Goal: Task Accomplishment & Management: Complete application form

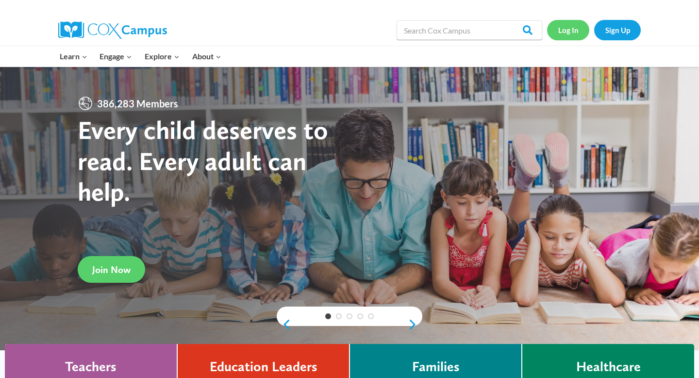
click at [559, 31] on link "Log In" at bounding box center [568, 30] width 42 height 20
click at [617, 32] on link "Sign Up" at bounding box center [617, 30] width 47 height 20
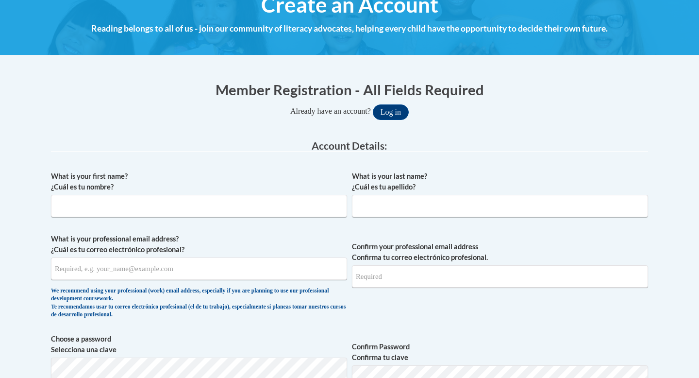
scroll to position [131, 0]
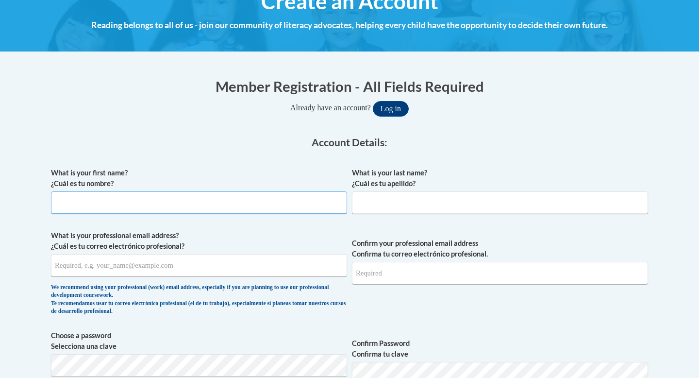
click at [264, 211] on input "What is your first name? ¿Cuál es tu nombre?" at bounding box center [199, 202] width 296 height 22
type input "Allie"
click at [398, 208] on input "What is your last name? ¿Cuál es tu apellido?" at bounding box center [500, 202] width 296 height 22
type input "Bennett"
click at [197, 273] on input "What is your professional email address? ¿Cuál es tu correo electrónico profesi…" at bounding box center [199, 265] width 296 height 22
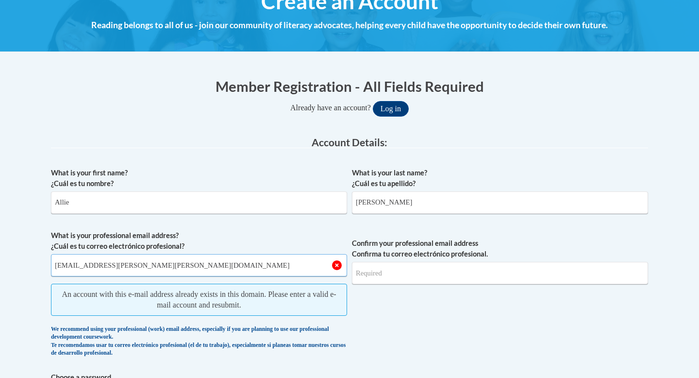
type input "allie.bennett@franklin.k12.wi.us"
click at [380, 279] on input "Confirm your professional email address Confirma tu correo electrónico profesio…" at bounding box center [500, 273] width 296 height 22
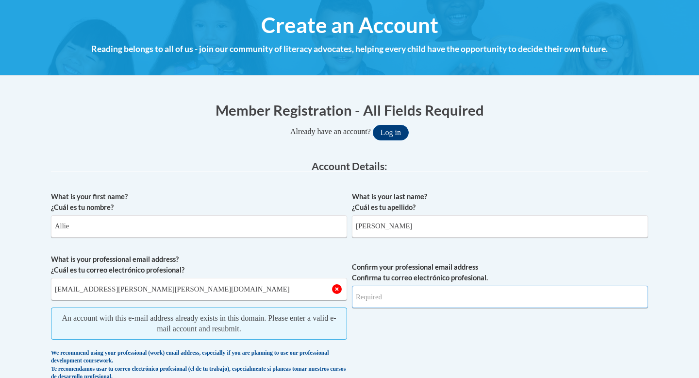
scroll to position [0, 0]
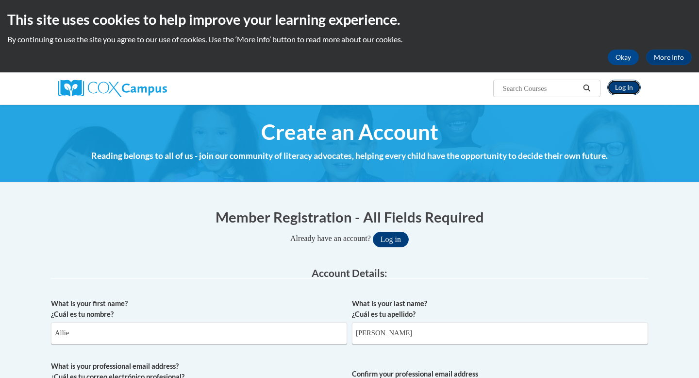
click at [621, 89] on link "Log In" at bounding box center [623, 88] width 33 height 16
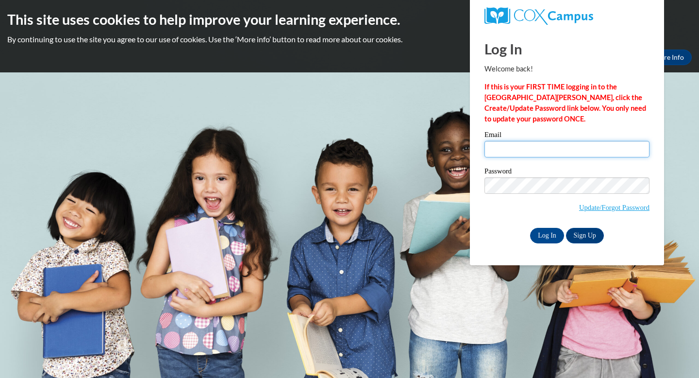
click at [513, 150] on input "Email" at bounding box center [566, 149] width 165 height 17
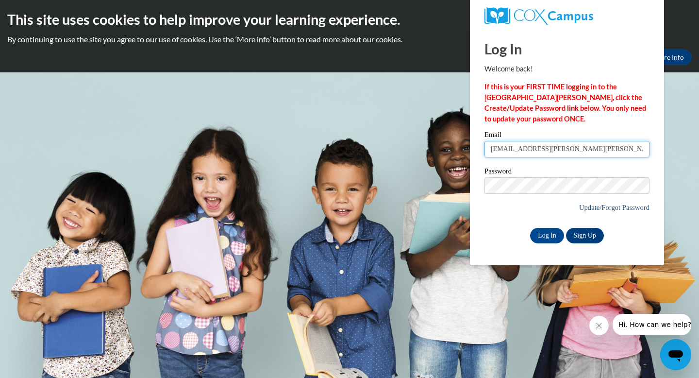
type input "allie.bennett@franklin.k12.wi.us"
click at [603, 205] on link "Update/Forgot Password" at bounding box center [614, 207] width 70 height 8
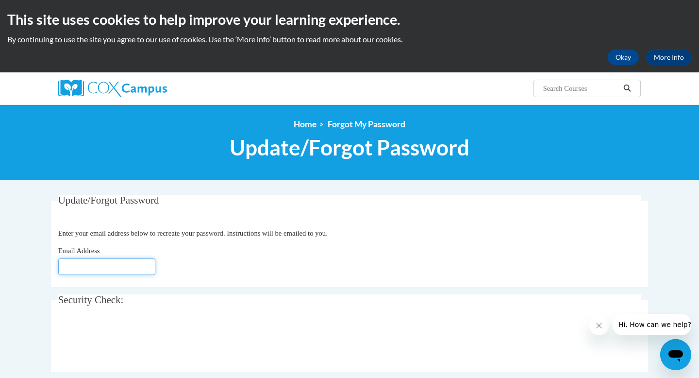
click at [88, 265] on input "Email Address" at bounding box center [106, 266] width 97 height 17
type input "[EMAIL_ADDRESS][PERSON_NAME][PERSON_NAME][DOMAIN_NAME]"
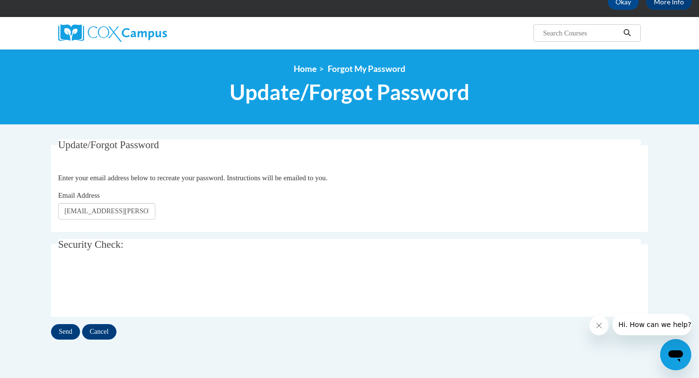
scroll to position [70, 0]
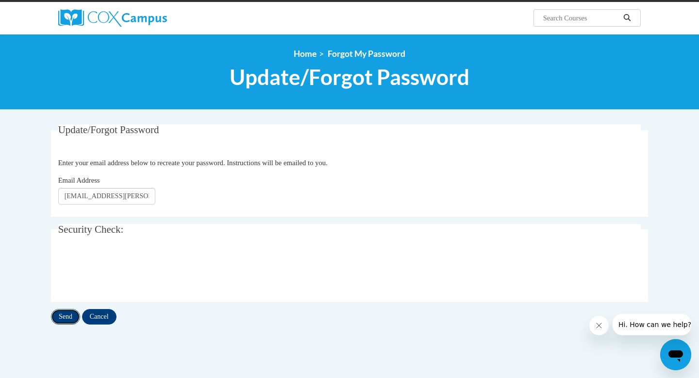
click at [60, 317] on input "Send" at bounding box center [65, 317] width 29 height 16
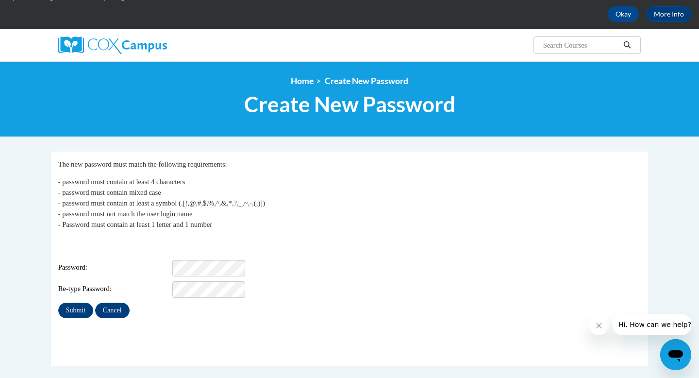
scroll to position [45, 0]
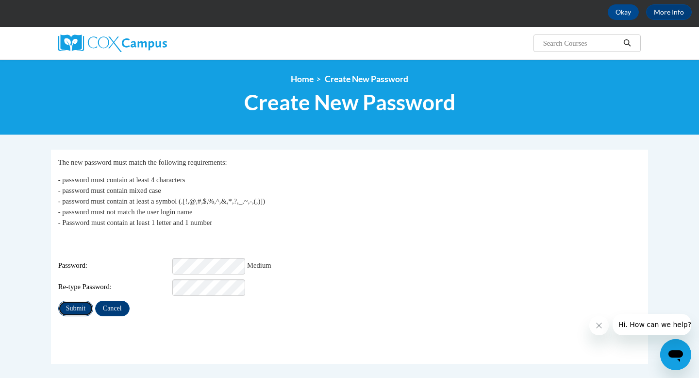
click at [66, 300] on input "Submit" at bounding box center [75, 308] width 35 height 16
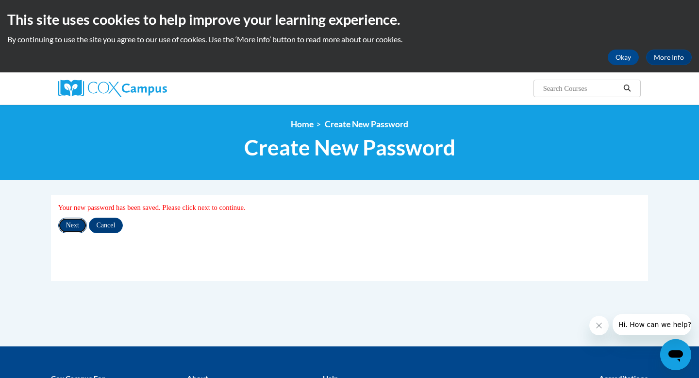
click at [73, 229] on input "Next" at bounding box center [72, 225] width 29 height 16
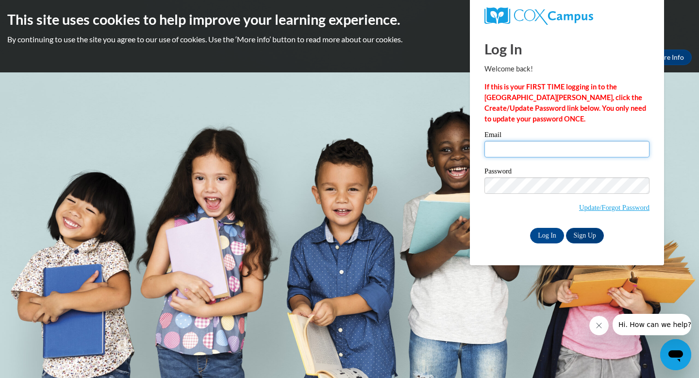
click at [503, 156] on input "Email" at bounding box center [566, 149] width 165 height 17
type input "[EMAIL_ADDRESS][PERSON_NAME][PERSON_NAME][DOMAIN_NAME]"
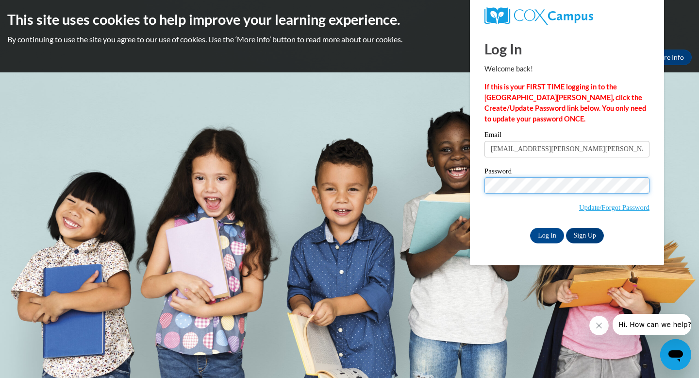
click at [530, 228] on input "Log In" at bounding box center [547, 236] width 34 height 16
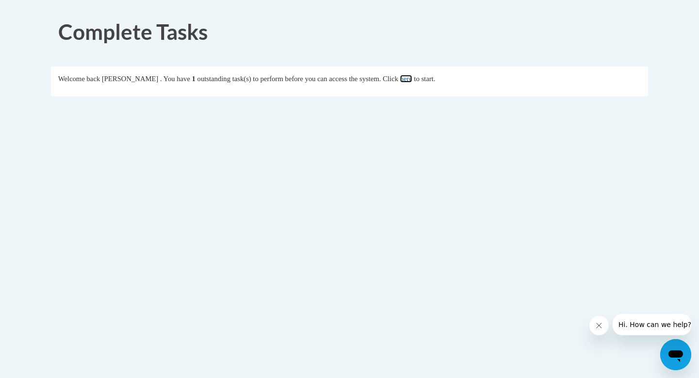
click at [412, 79] on link "here" at bounding box center [406, 79] width 12 height 8
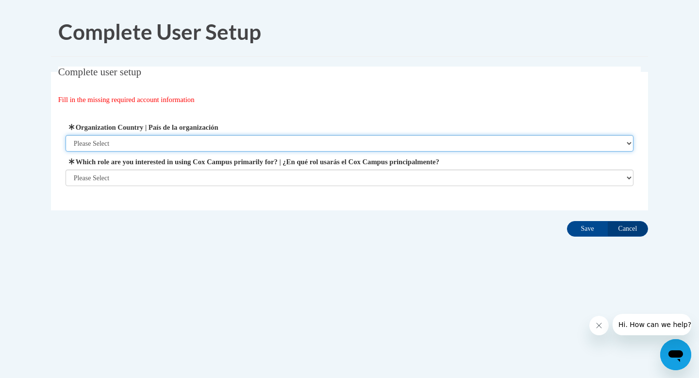
click at [255, 146] on select "Please Select United States | Estados Unidos Outside of the United States | Fue…" at bounding box center [350, 143] width 568 height 17
select select "ad49bcad-a171-4b2e-b99c-48b446064914"
click at [66, 135] on select "Please Select United States | Estados Unidos Outside of the United States | Fue…" at bounding box center [350, 143] width 568 height 17
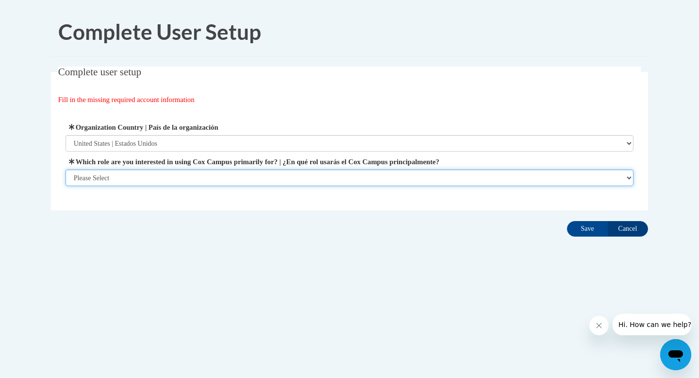
click at [265, 177] on select "Please Select College/University | Colegio/Universidad Community/Nonprofit Part…" at bounding box center [350, 177] width 568 height 17
select select "fbf2d438-af2f-41f8-98f1-81c410e29de3"
click at [66, 186] on select "Please Select College/University | Colegio/Universidad Community/Nonprofit Part…" at bounding box center [350, 177] width 568 height 17
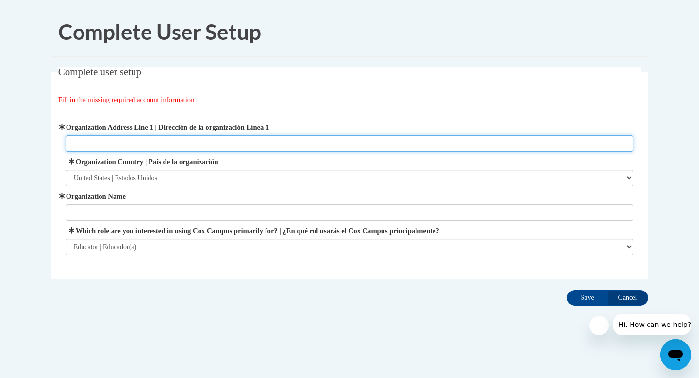
click at [183, 143] on input "Organization Address Line 1 | Dirección de la organización Línea 1" at bounding box center [350, 143] width 568 height 17
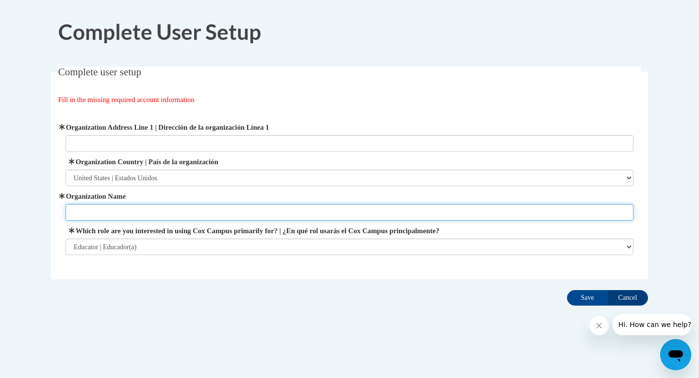
click at [146, 217] on input "Organization Name" at bounding box center [350, 212] width 568 height 17
type input "F"
type input "Robinwood Elementary School"
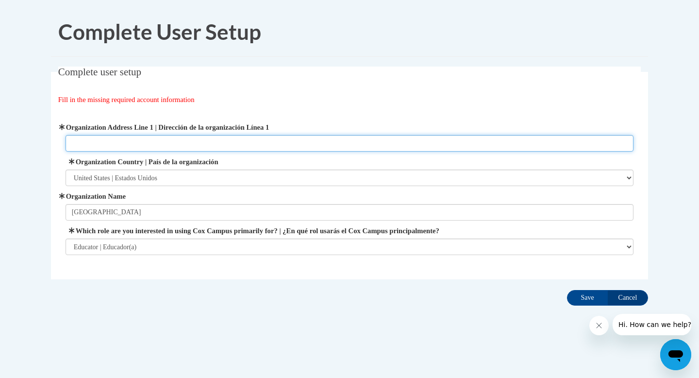
click at [105, 145] on input "Organization Address Line 1 | Dirección de la organización Línea 1" at bounding box center [350, 143] width 568 height 17
type input "10705 W Robinwood Ln"
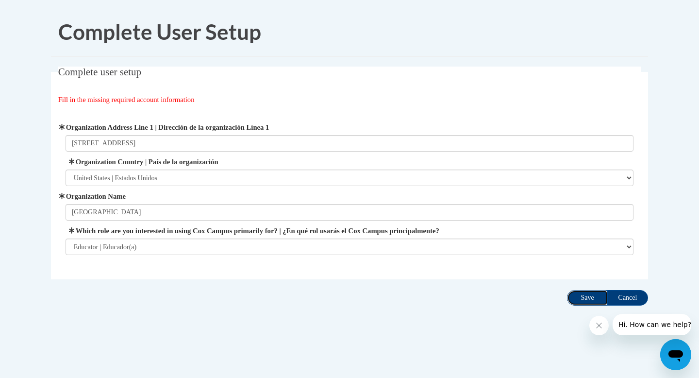
click at [586, 298] on input "Save" at bounding box center [587, 298] width 41 height 16
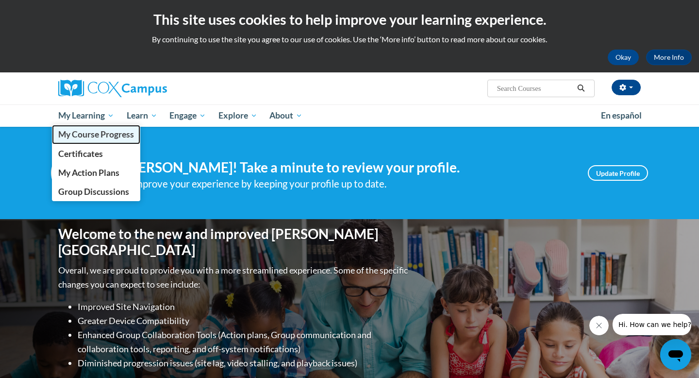
click at [106, 130] on span "My Course Progress" at bounding box center [96, 134] width 76 height 10
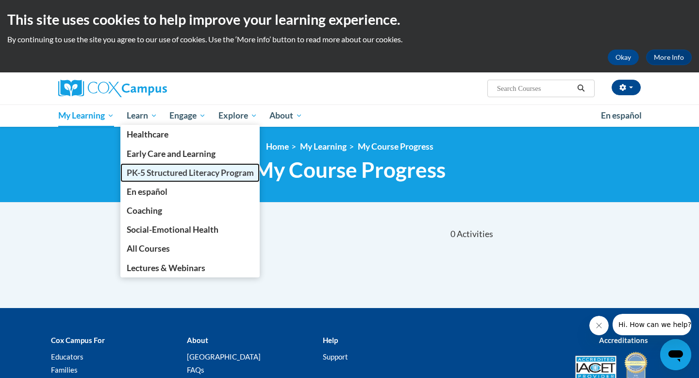
click at [164, 171] on span "PK-5 Structured Literacy Program" at bounding box center [190, 172] width 127 height 10
